Goal: Information Seeking & Learning: Learn about a topic

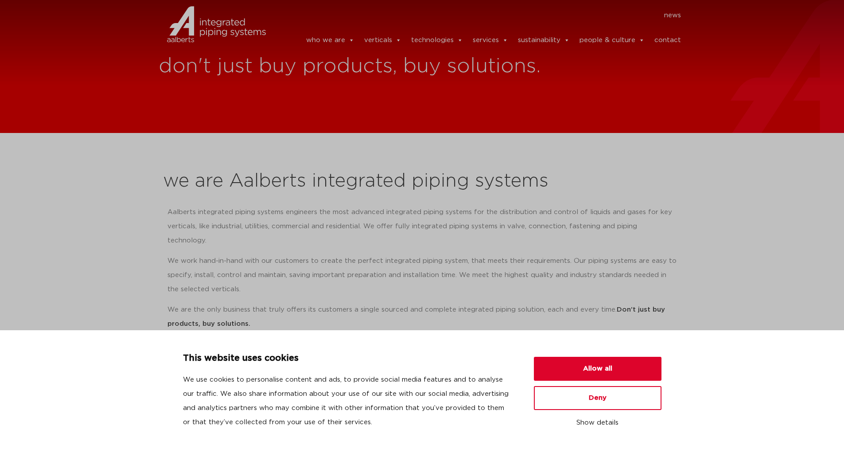
click at [347, 12] on div "news news who we are we are Aalberts integrated piping systems our mission our …" at bounding box center [480, 29] width 411 height 58
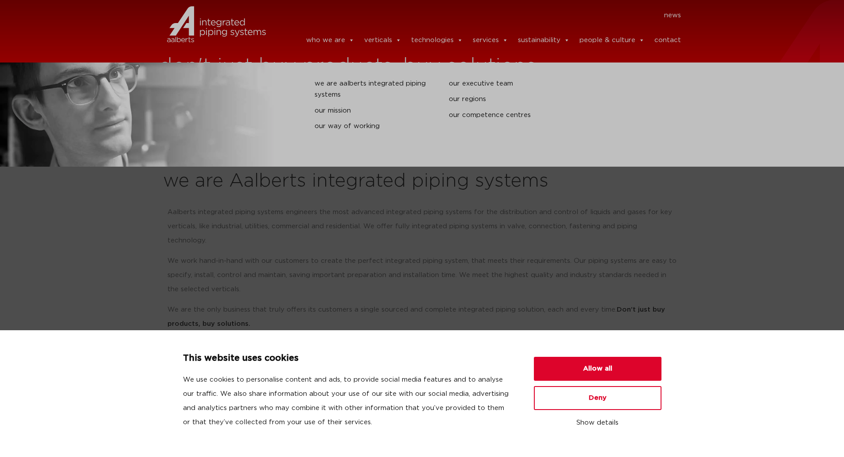
click at [338, 32] on link "who we are" at bounding box center [330, 40] width 48 height 18
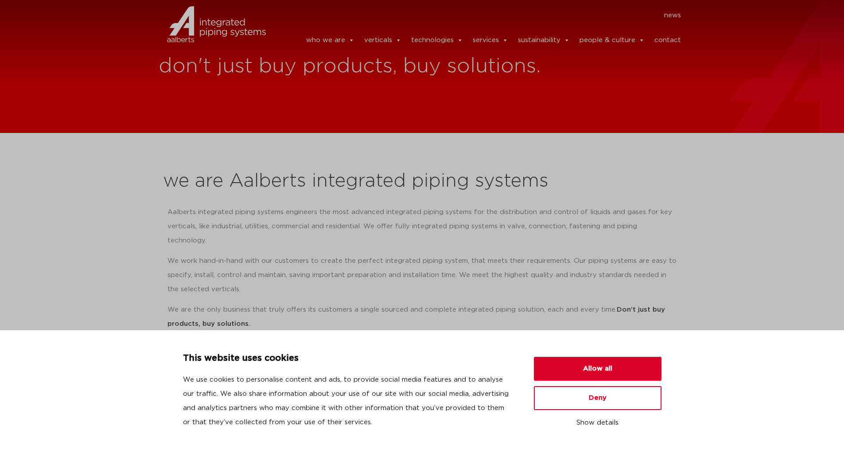
click at [568, 354] on div "This website uses cookies We use cookies to personalise content and ads, to pro…" at bounding box center [422, 393] width 479 height 84
click at [598, 374] on button "Allow all" at bounding box center [598, 369] width 128 height 24
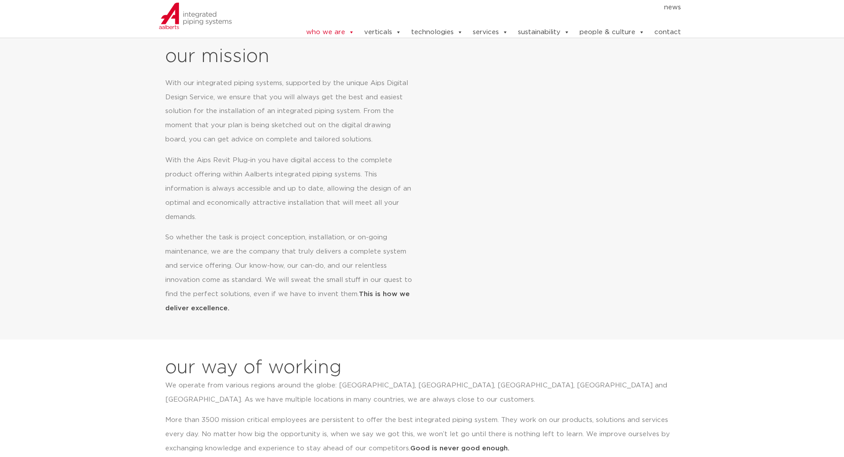
scroll to position [112, 0]
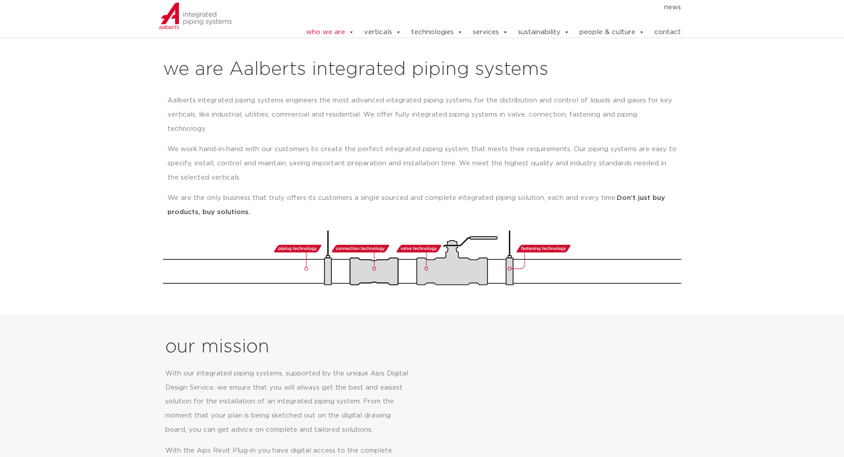
click at [384, 197] on p "We are the only business that truly offers its customers a single sourced and c…" at bounding box center [423, 205] width 510 height 28
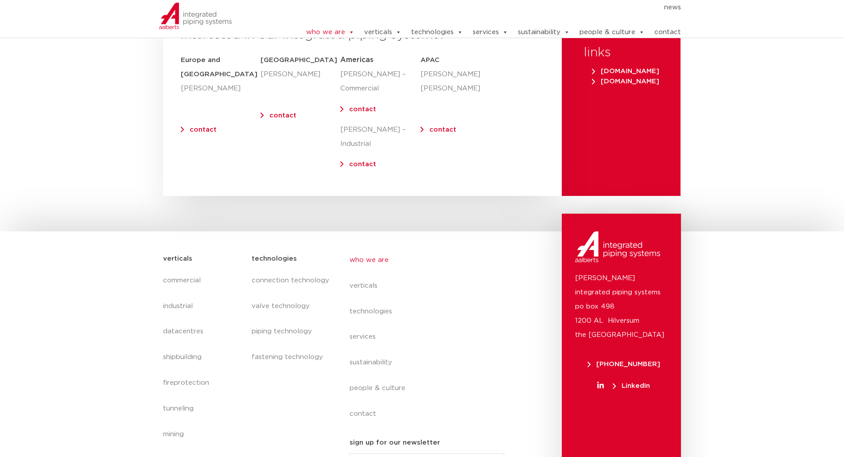
scroll to position [3617, 0]
click at [641, 67] on span "[DOMAIN_NAME]" at bounding box center [625, 70] width 67 height 7
